Goal: Task Accomplishment & Management: Manage account settings

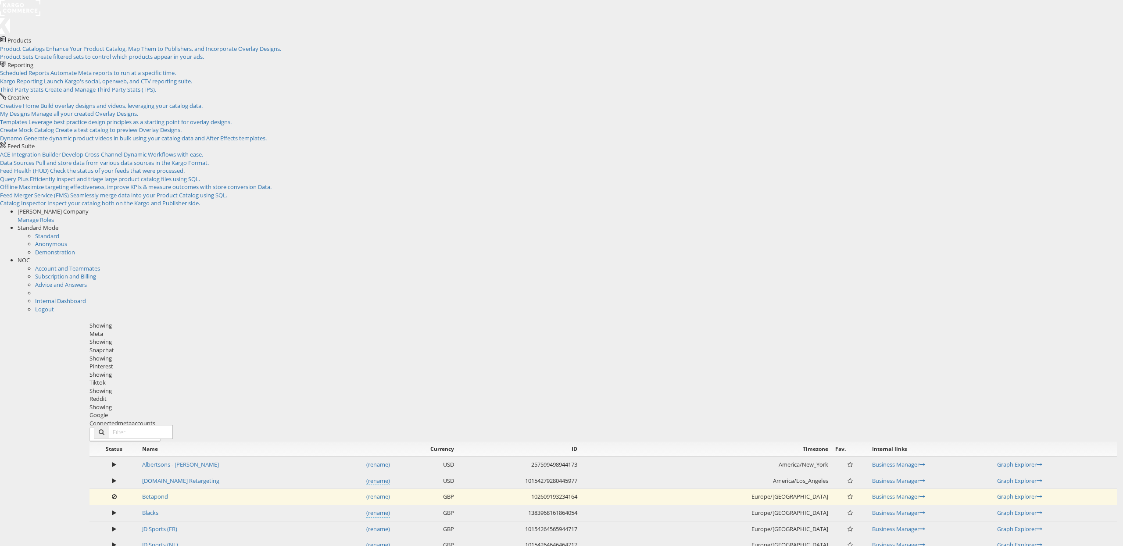
click at [388, 346] on div "Snapchat" at bounding box center [602, 350] width 1027 height 8
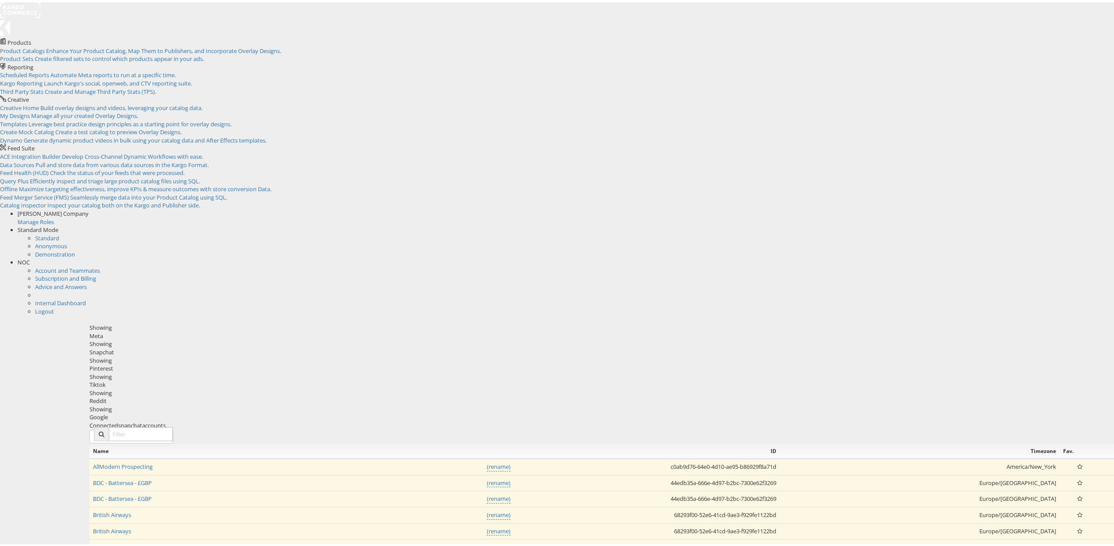
click at [445, 362] on div "Pinterest" at bounding box center [602, 366] width 1027 height 8
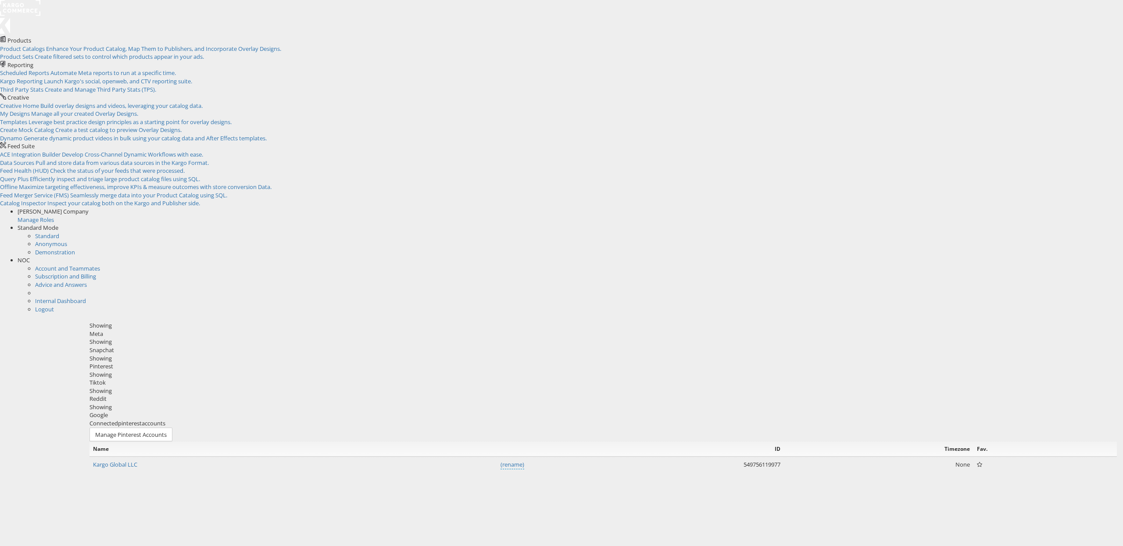
click at [506, 378] on div "Tiktok" at bounding box center [602, 382] width 1027 height 8
click at [563, 395] on div "Reddit" at bounding box center [602, 399] width 1027 height 8
click at [612, 411] on div "Google" at bounding box center [602, 415] width 1027 height 8
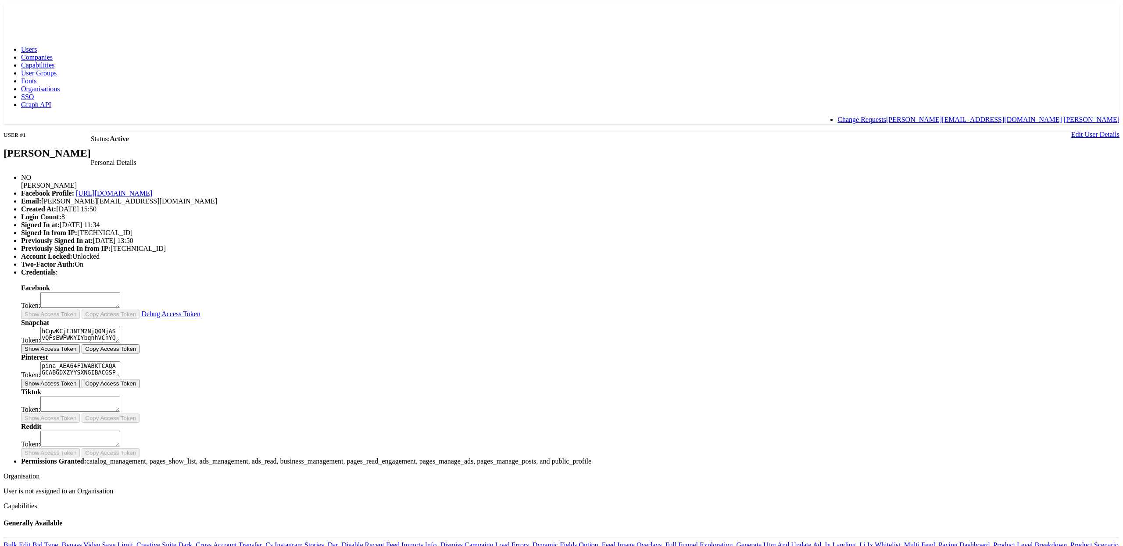
type input "647787"
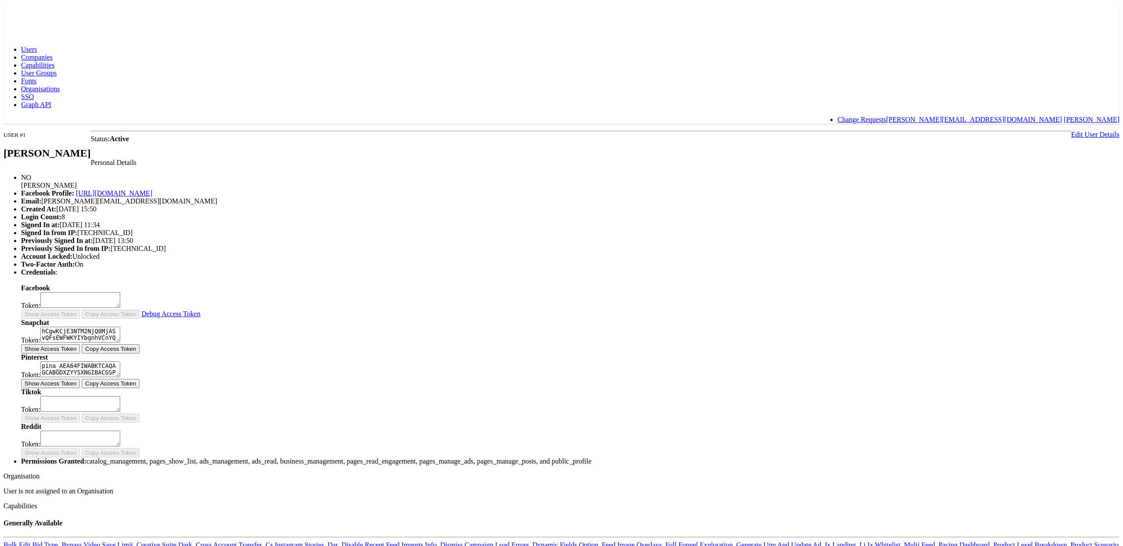
type input "623196"
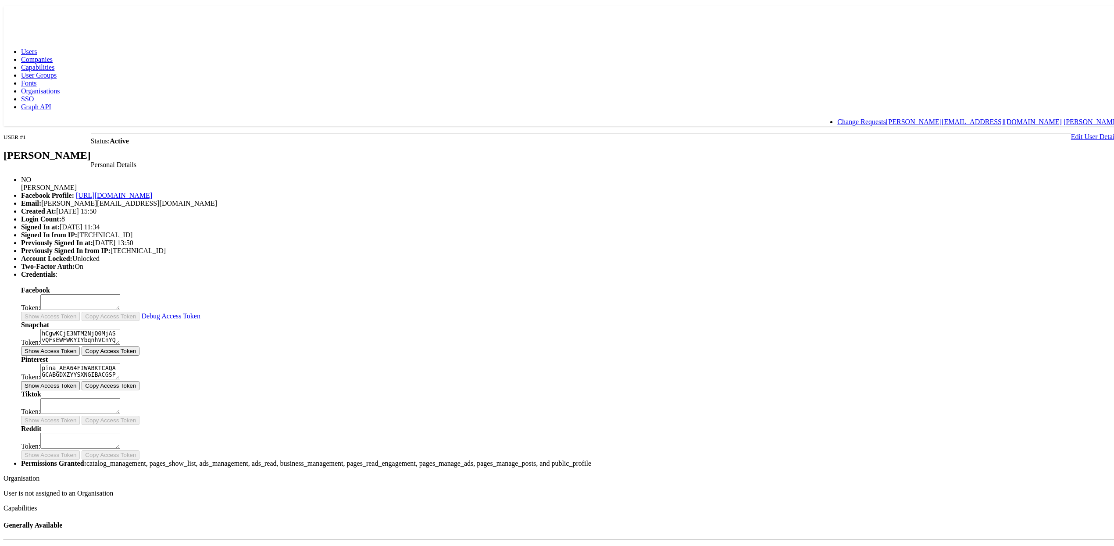
click at [1071, 131] on link "Edit User Details" at bounding box center [1095, 134] width 48 height 7
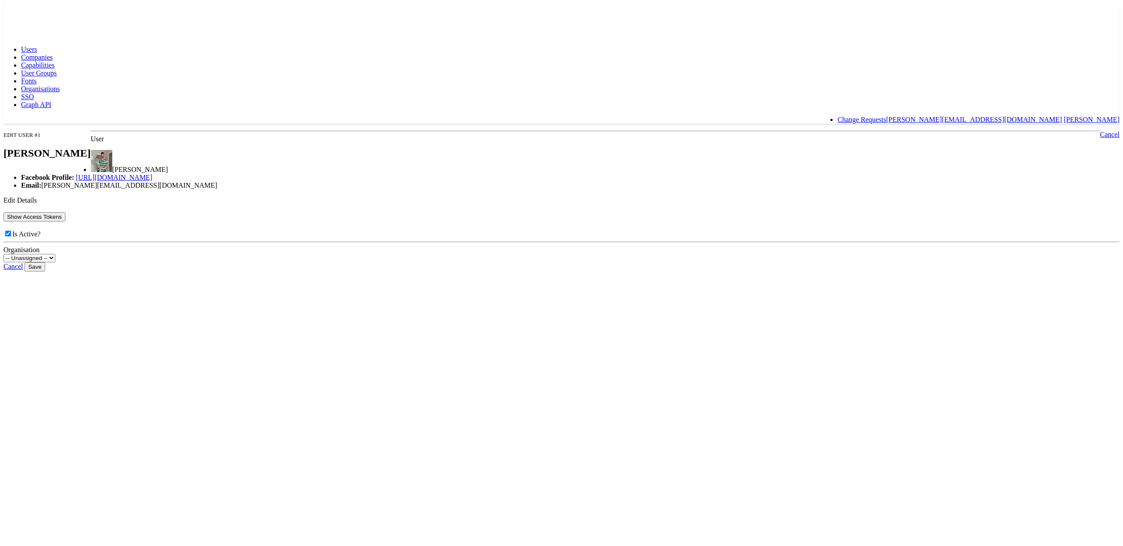
click at [65, 221] on button "Show Access Tokens" at bounding box center [35, 216] width 62 height 9
